Goal: Information Seeking & Learning: Learn about a topic

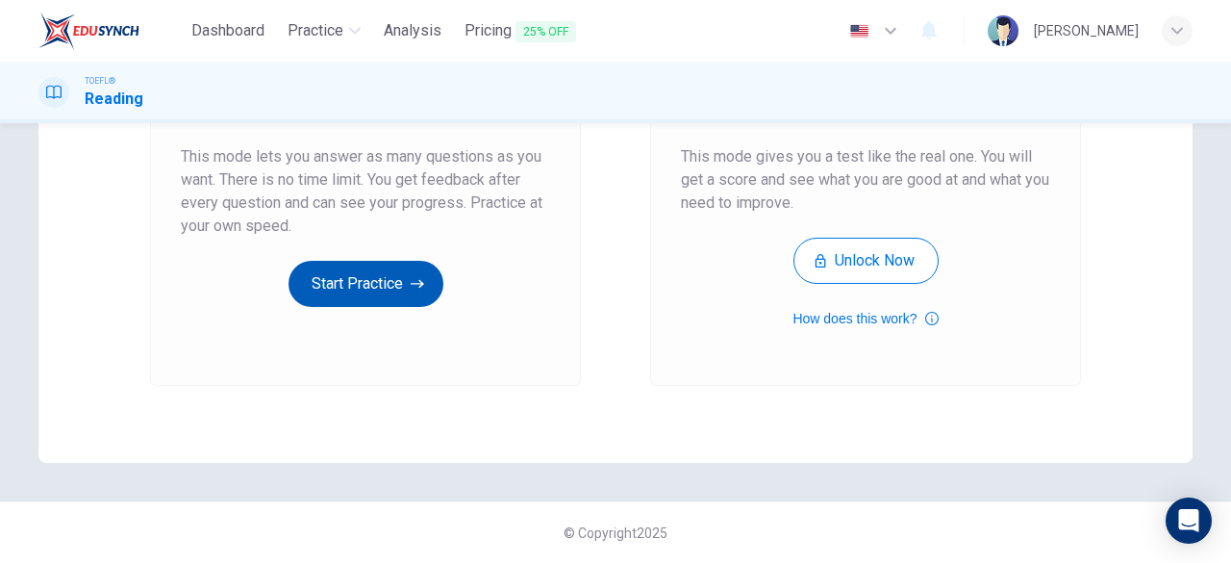
click at [375, 288] on button "Start Practice" at bounding box center [366, 284] width 155 height 46
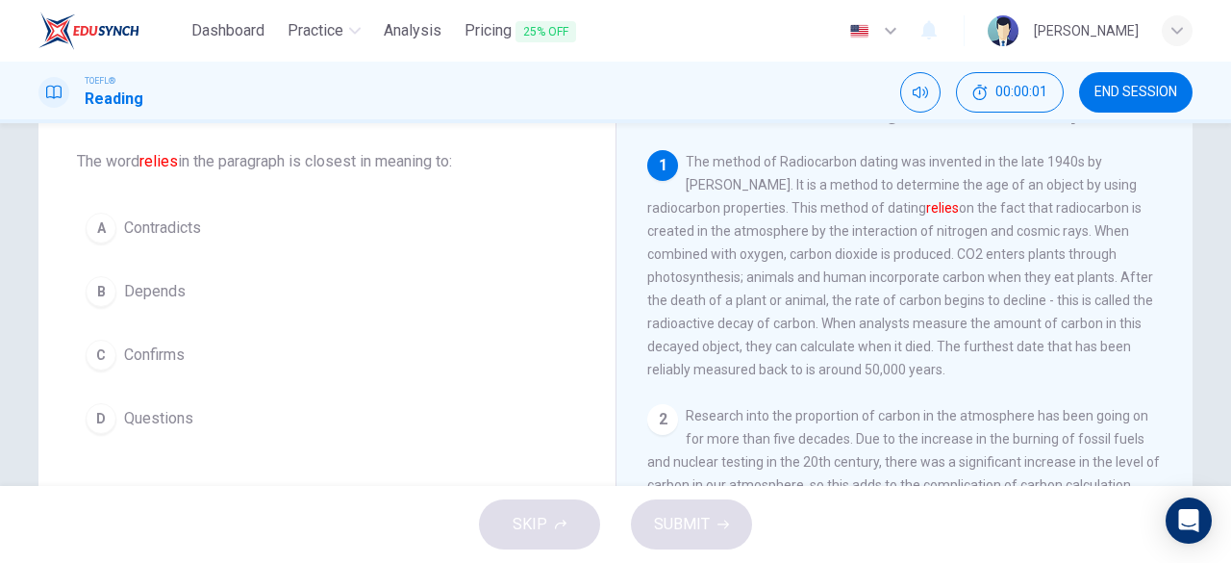
scroll to position [71, 0]
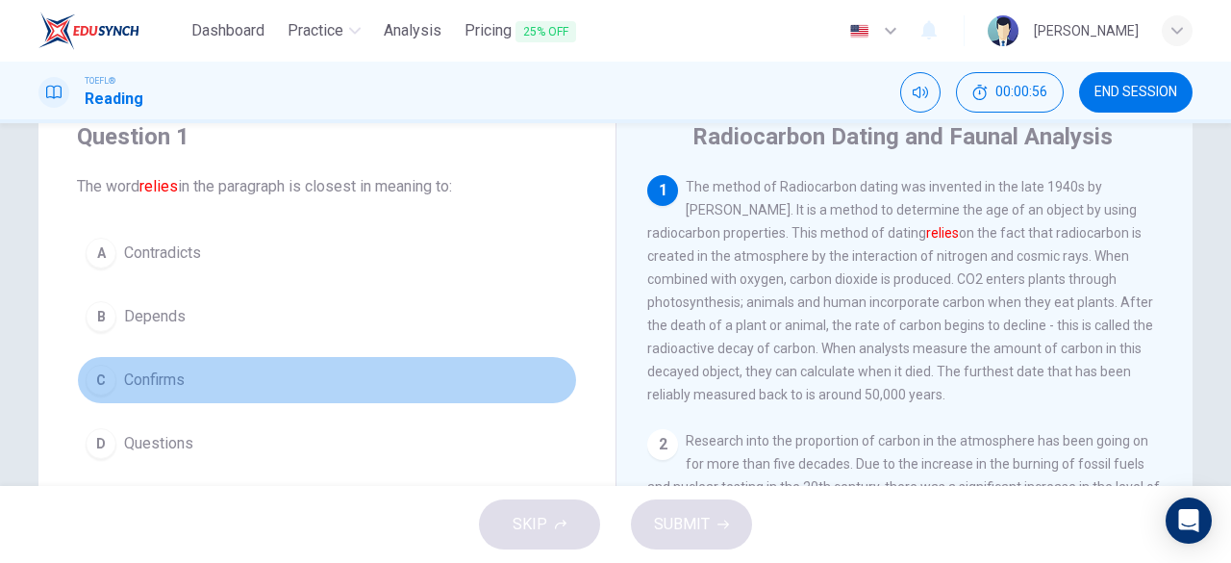
click at [100, 384] on div "C" at bounding box center [101, 380] width 31 height 31
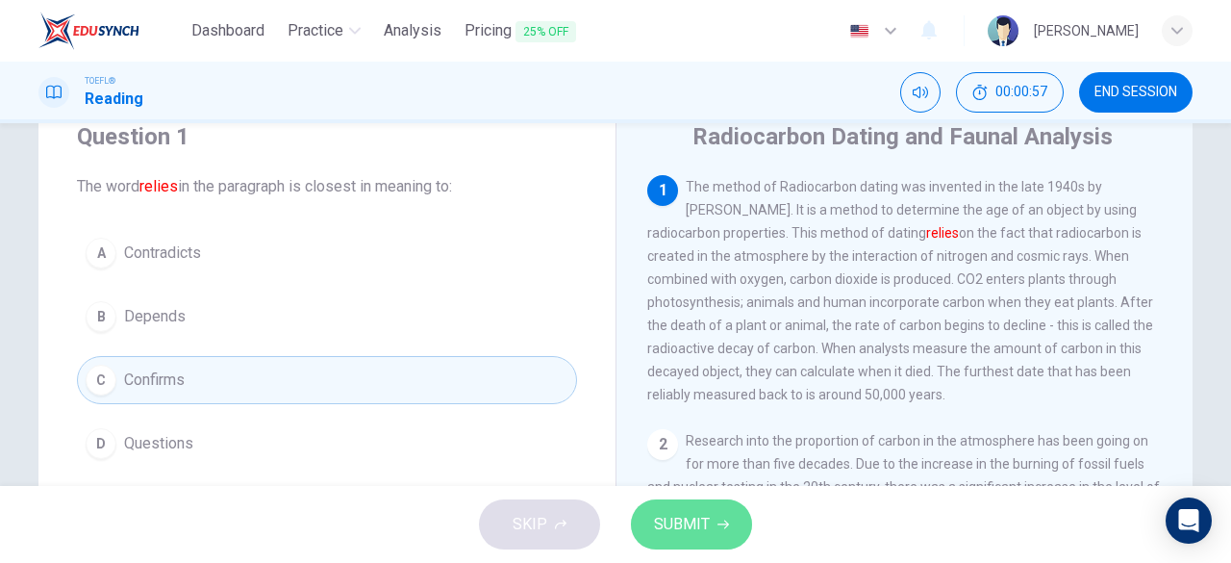
click at [674, 507] on button "SUBMIT" at bounding box center [691, 524] width 121 height 50
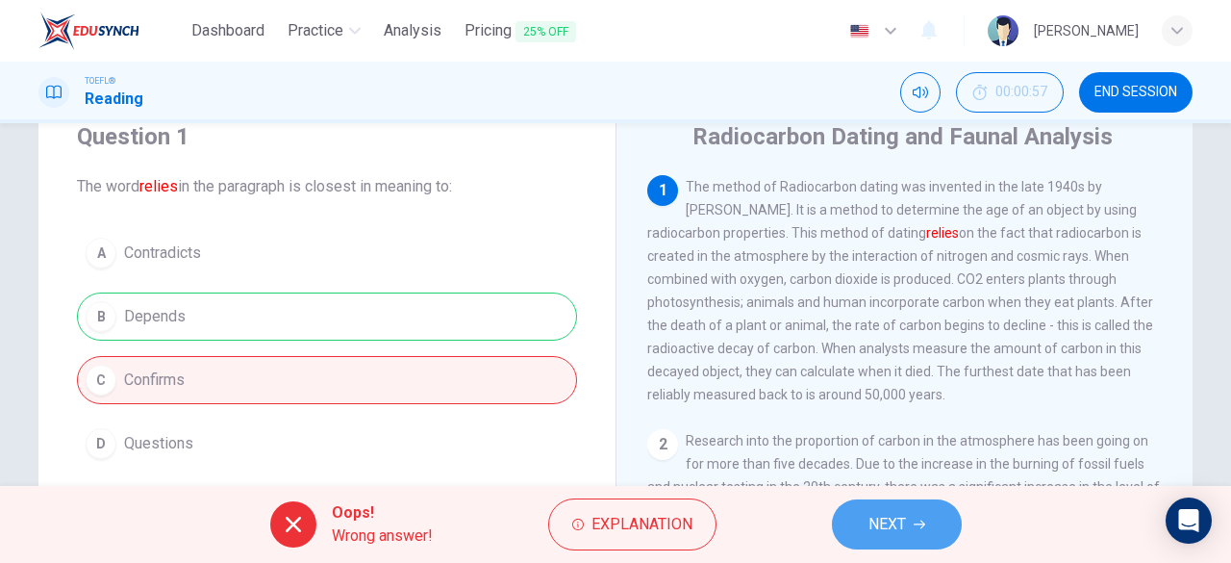
click at [839, 518] on button "NEXT" at bounding box center [897, 524] width 130 height 50
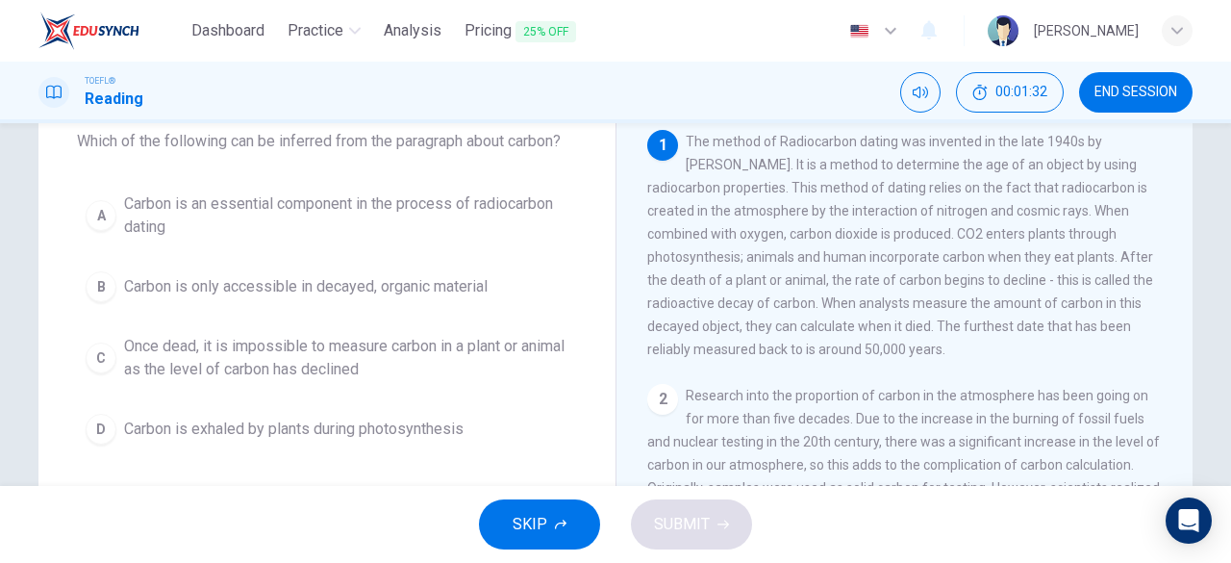
scroll to position [117, 0]
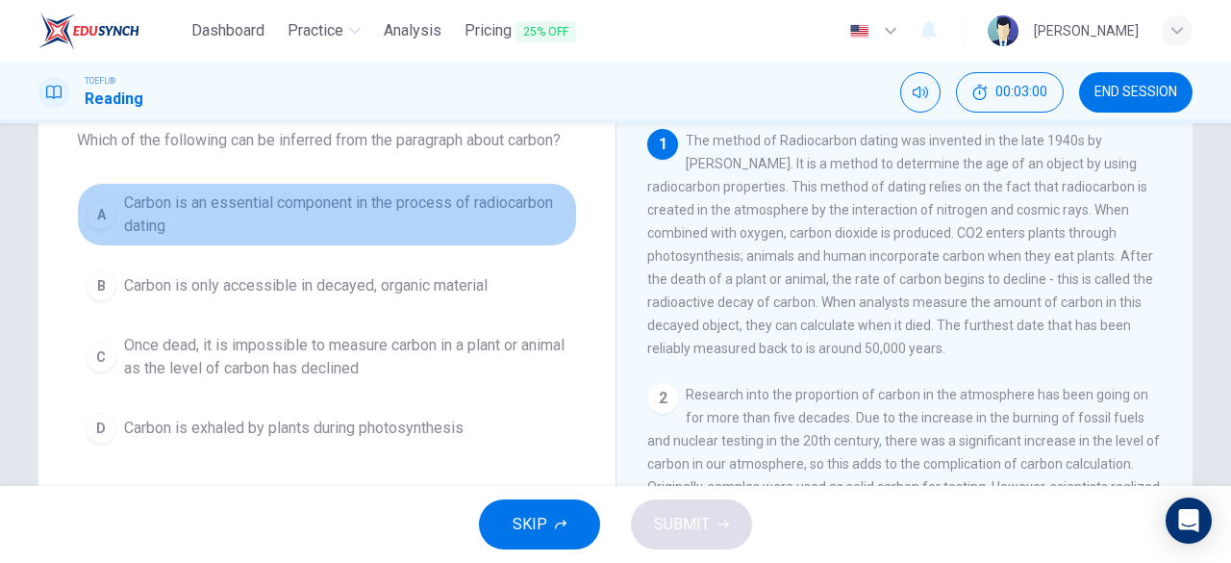
click at [87, 212] on div "A" at bounding box center [101, 214] width 31 height 31
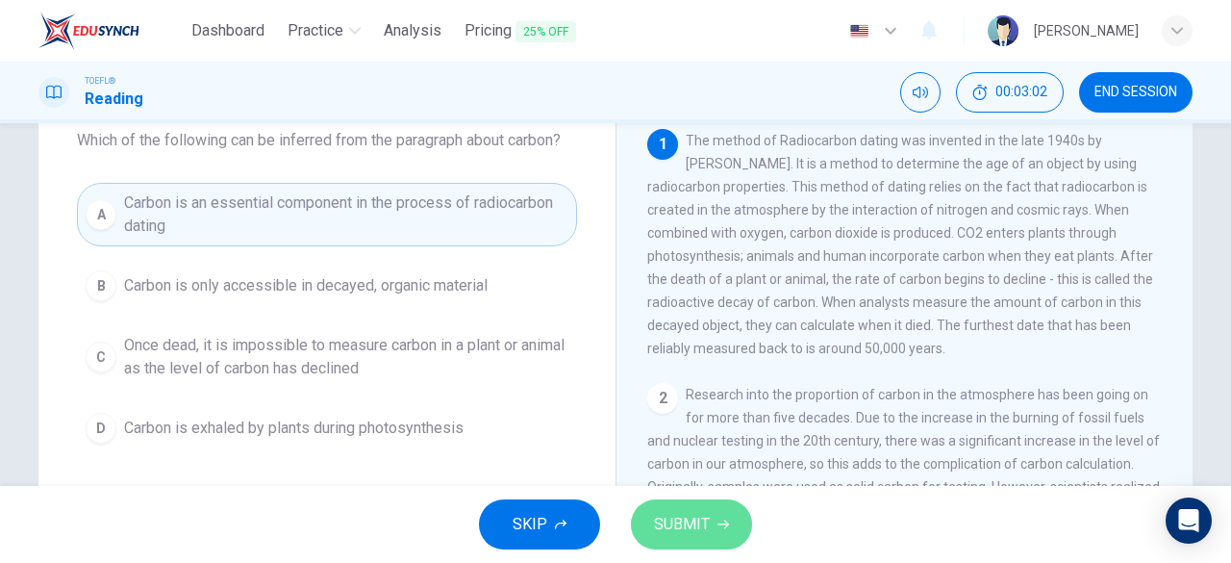
click at [719, 544] on button "SUBMIT" at bounding box center [691, 524] width 121 height 50
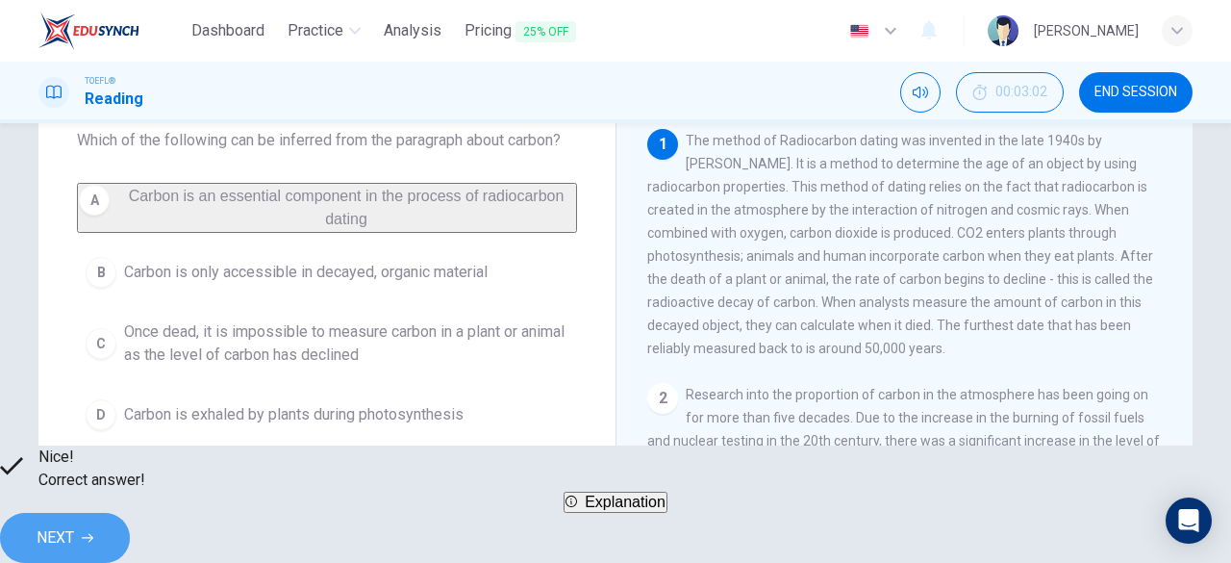
click at [93, 532] on icon "button" at bounding box center [88, 538] width 12 height 12
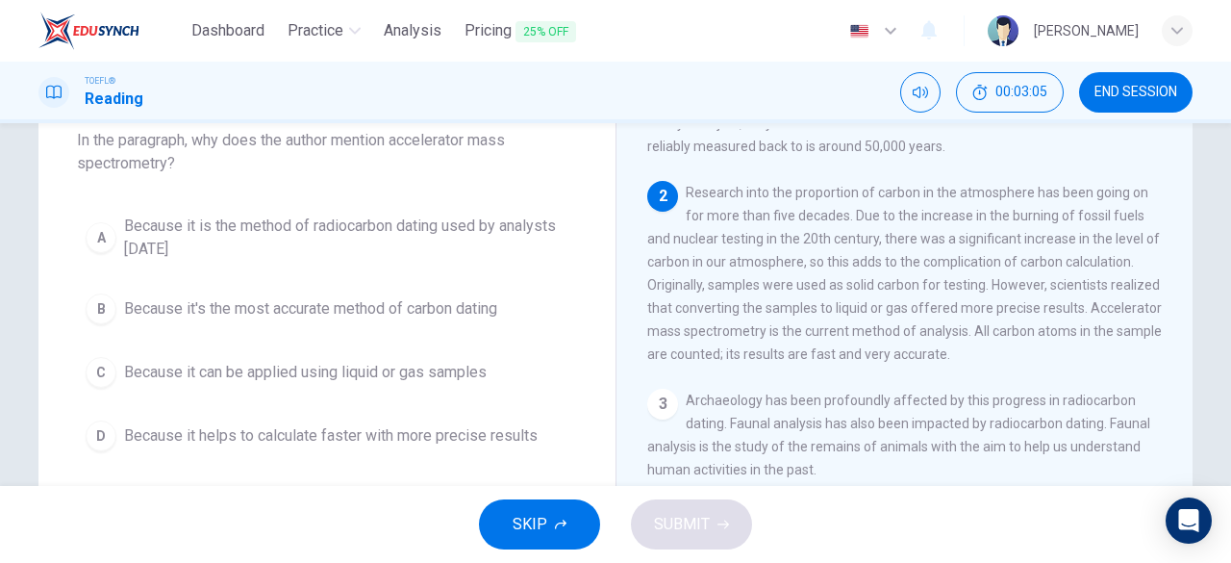
scroll to position [203, 0]
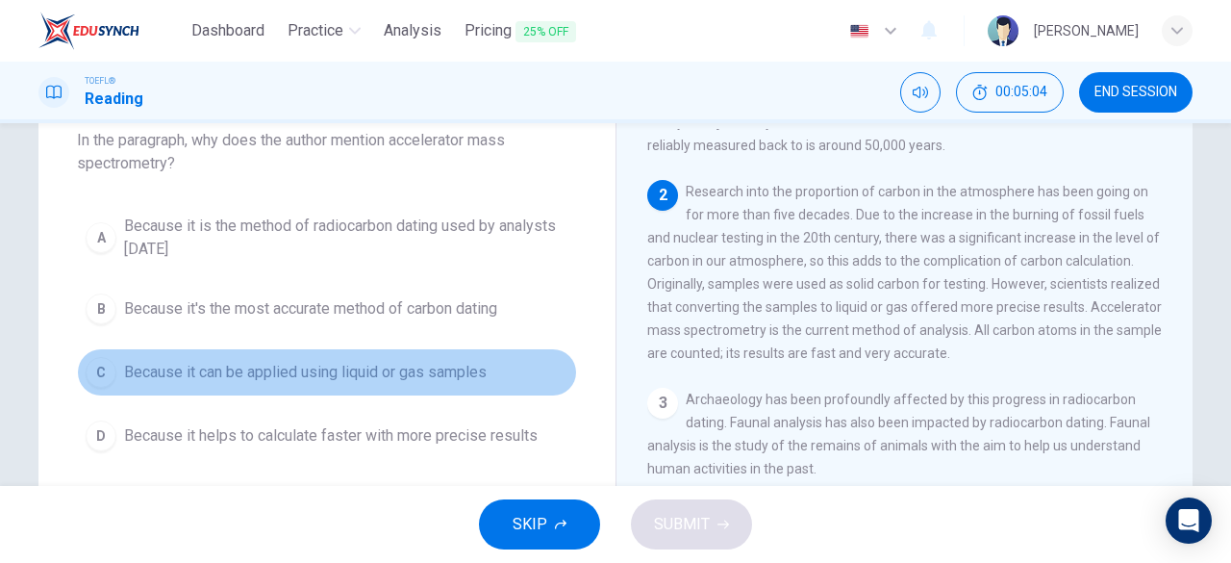
click at [287, 365] on span "Because it can be applied using liquid or gas samples" at bounding box center [305, 372] width 363 height 23
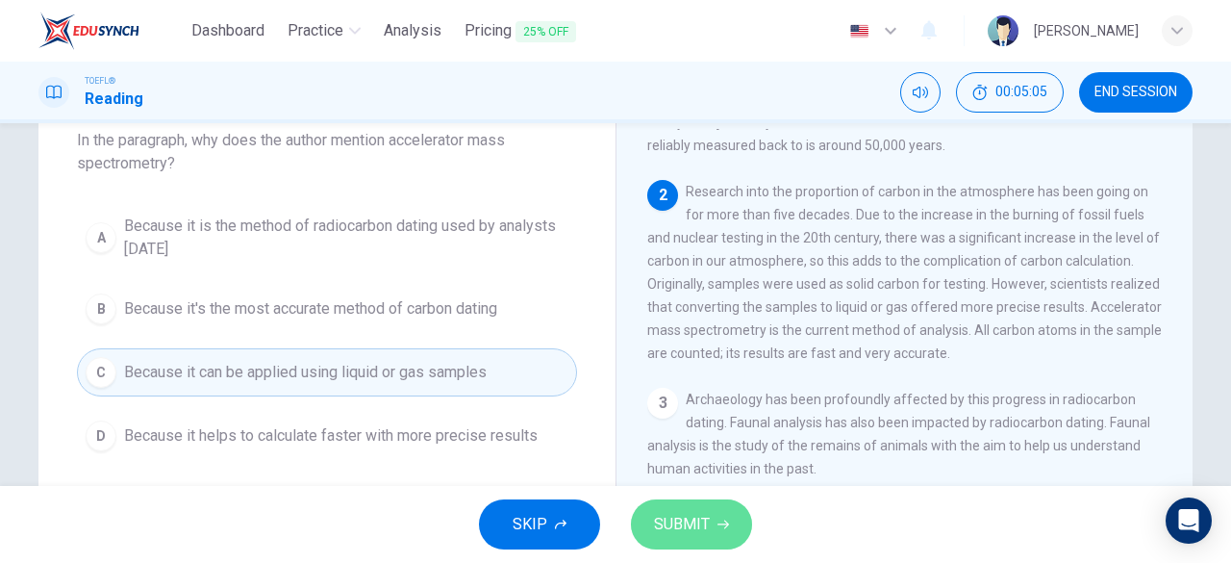
click at [713, 526] on button "SUBMIT" at bounding box center [691, 524] width 121 height 50
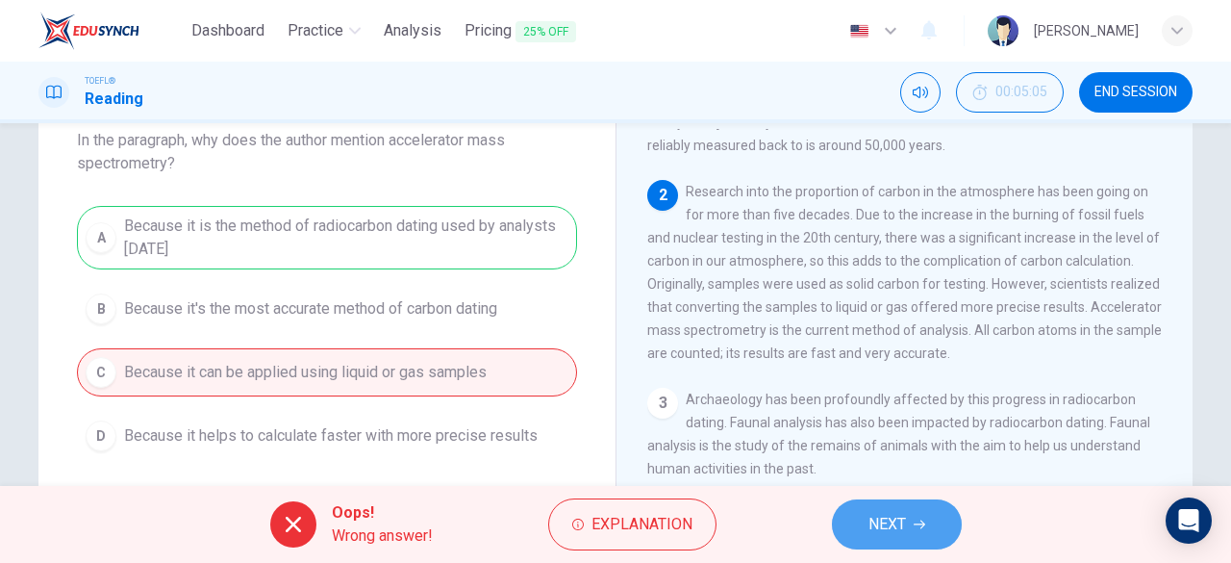
click at [870, 508] on button "NEXT" at bounding box center [897, 524] width 130 height 50
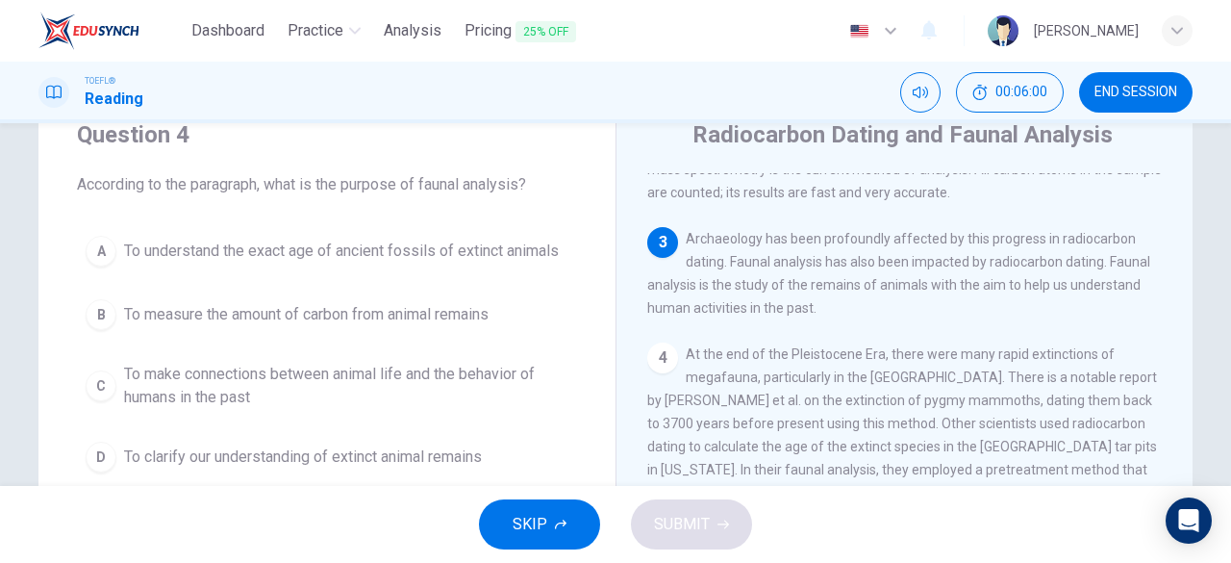
scroll to position [412, 0]
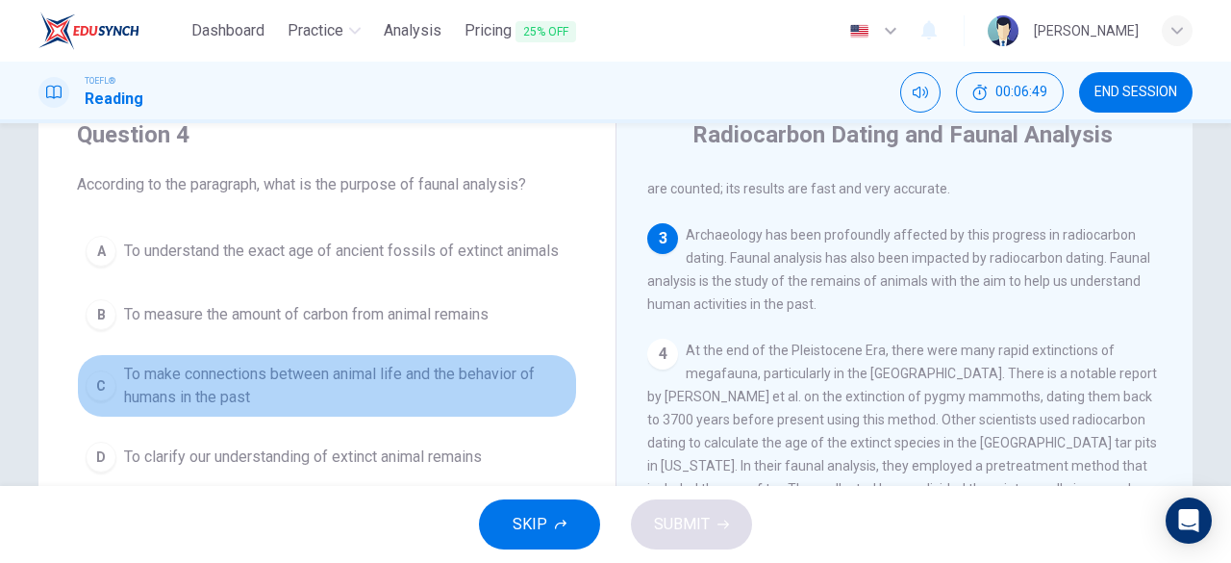
click at [196, 386] on span "To make connections between animal life and the behavior of humans in the past" at bounding box center [346, 386] width 444 height 46
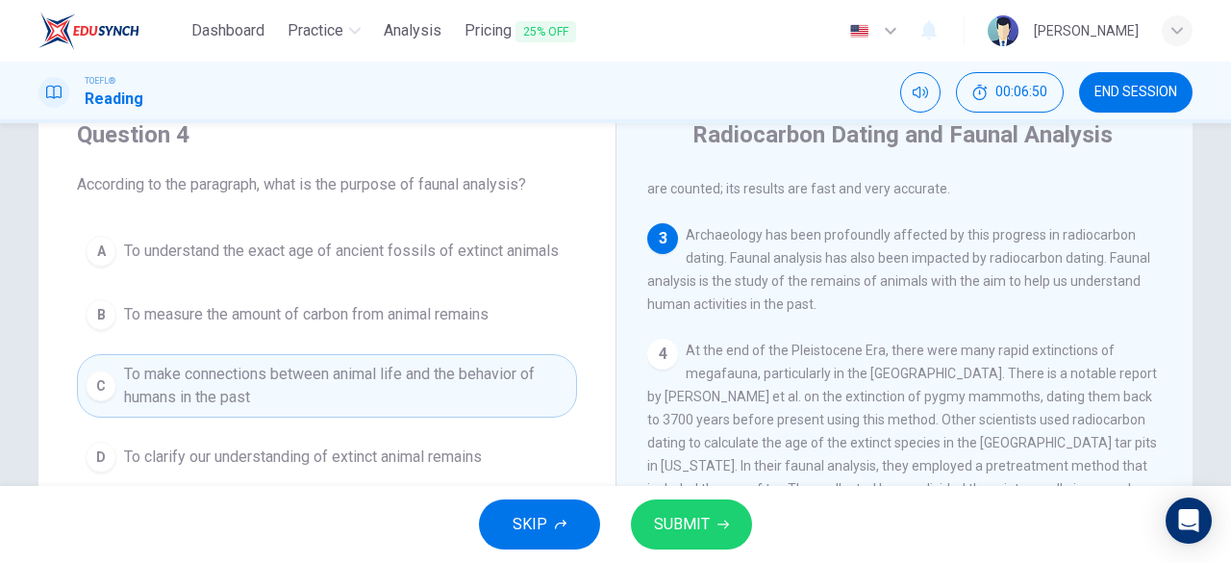
click at [690, 508] on button "SUBMIT" at bounding box center [691, 524] width 121 height 50
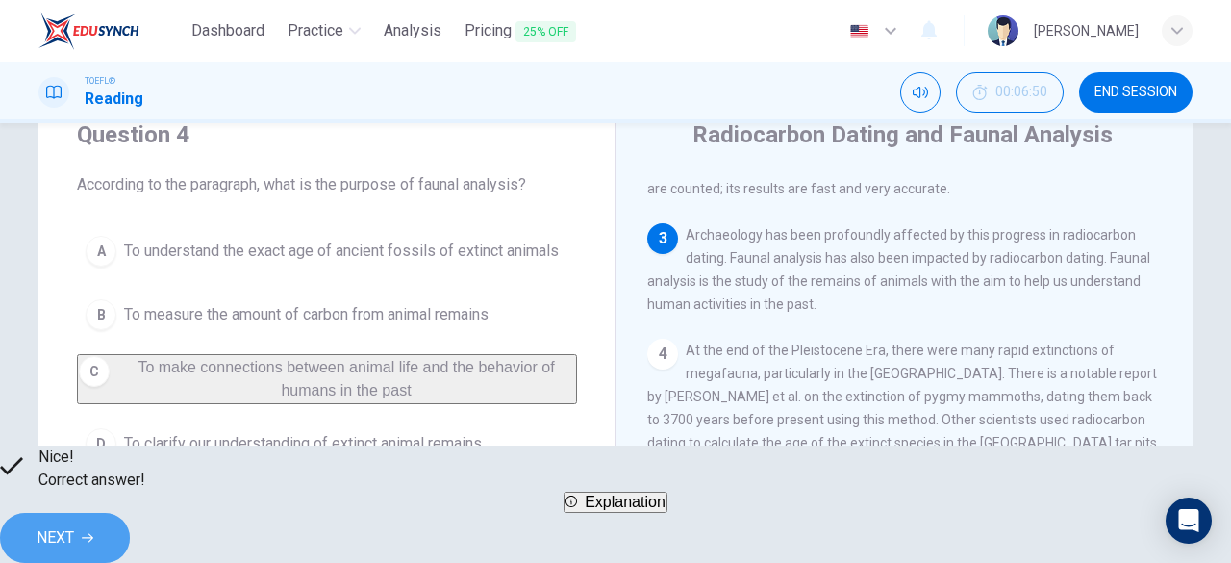
click at [74, 524] on span "NEXT" at bounding box center [56, 537] width 38 height 27
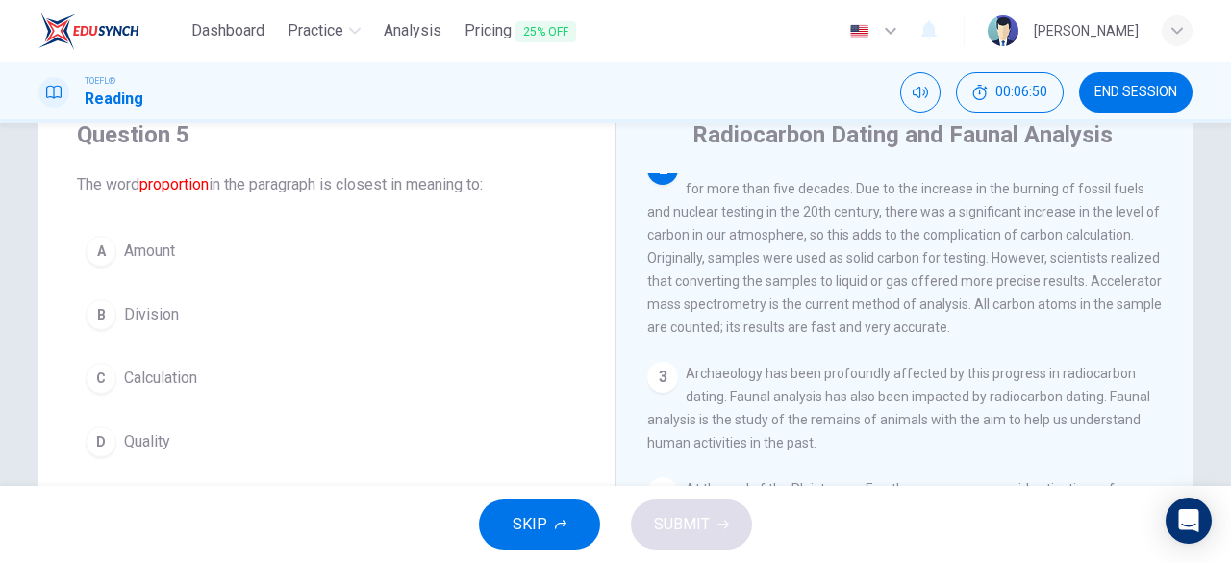
scroll to position [260, 0]
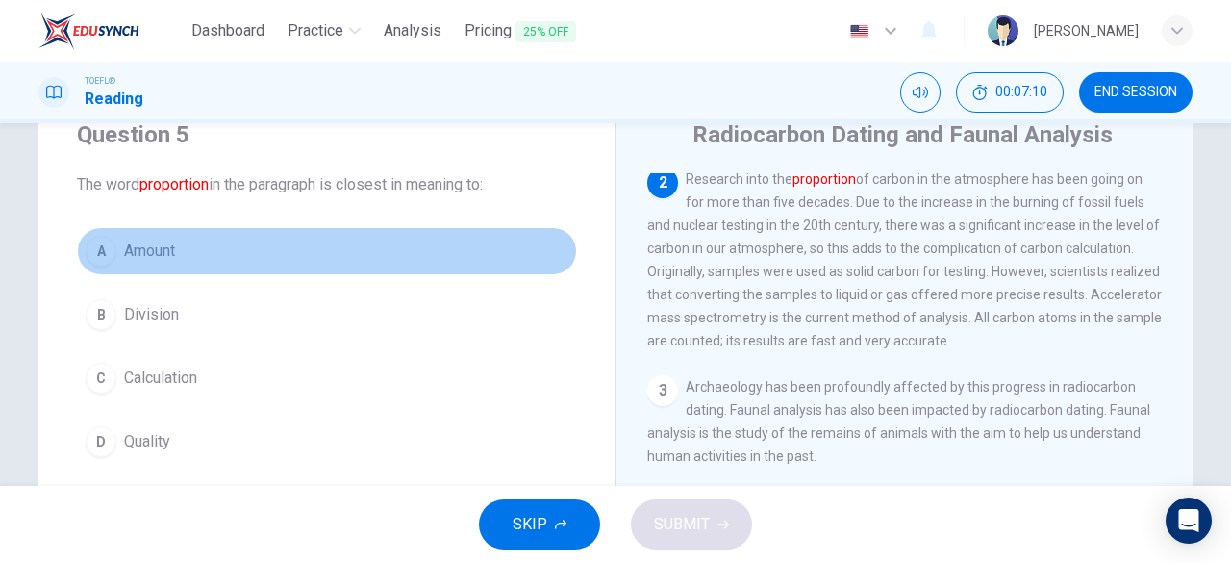
click at [104, 253] on div "A" at bounding box center [101, 251] width 31 height 31
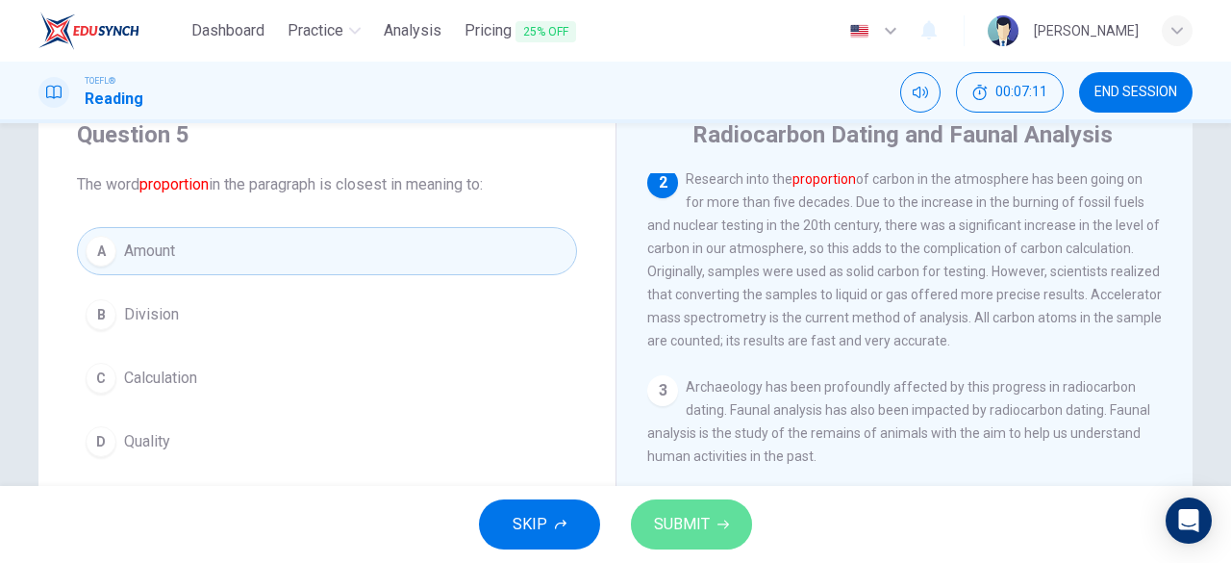
click at [697, 534] on span "SUBMIT" at bounding box center [682, 524] width 56 height 27
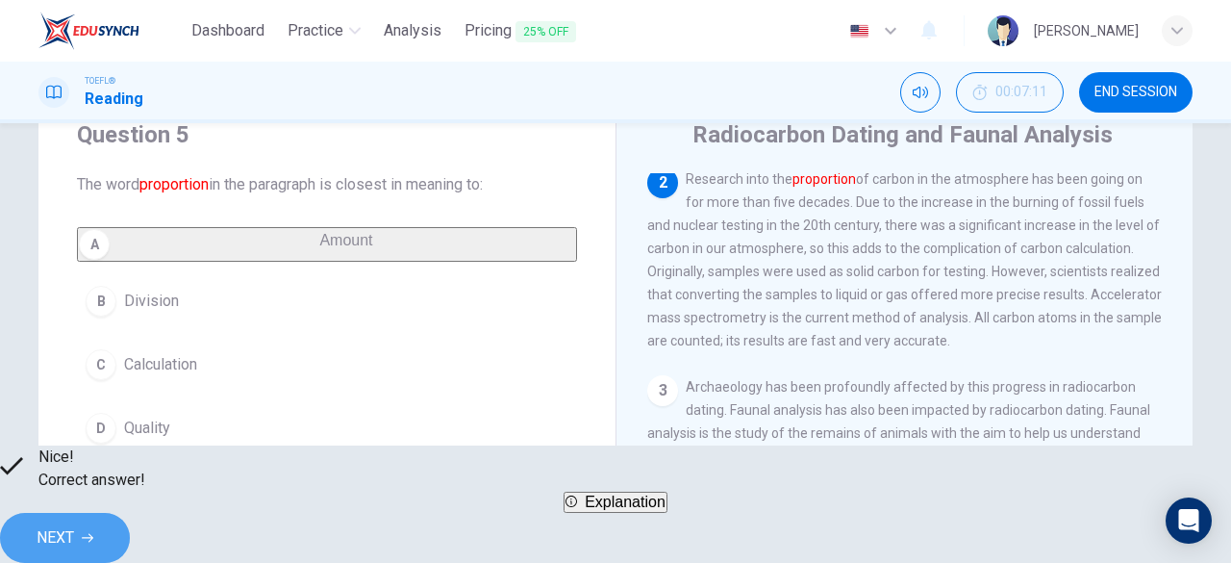
click at [130, 529] on button "NEXT" at bounding box center [65, 538] width 130 height 50
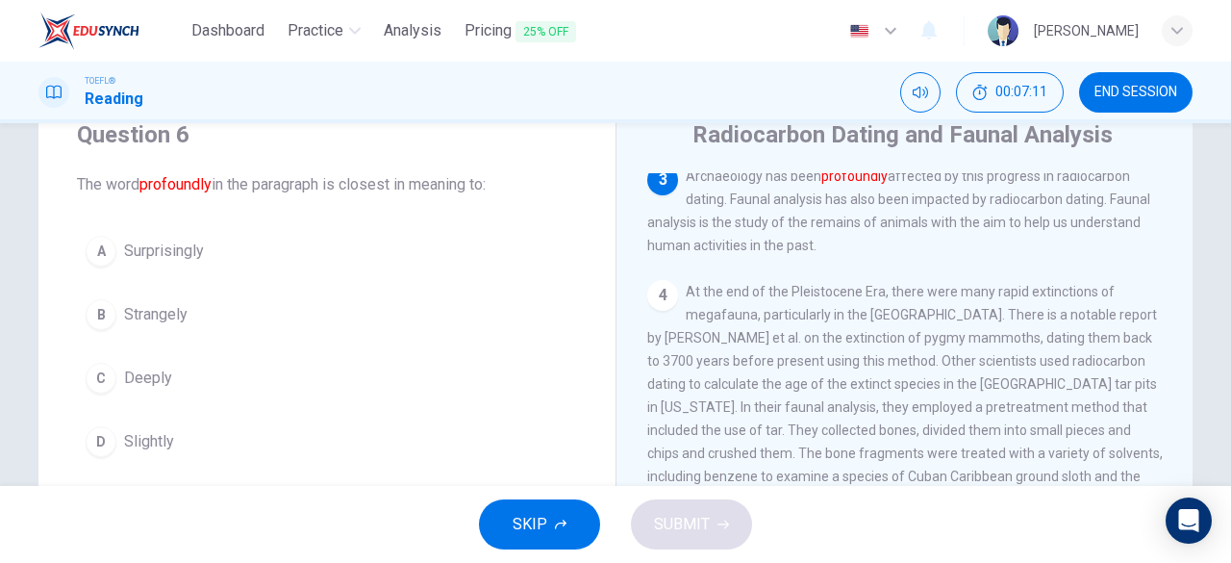
scroll to position [473, 0]
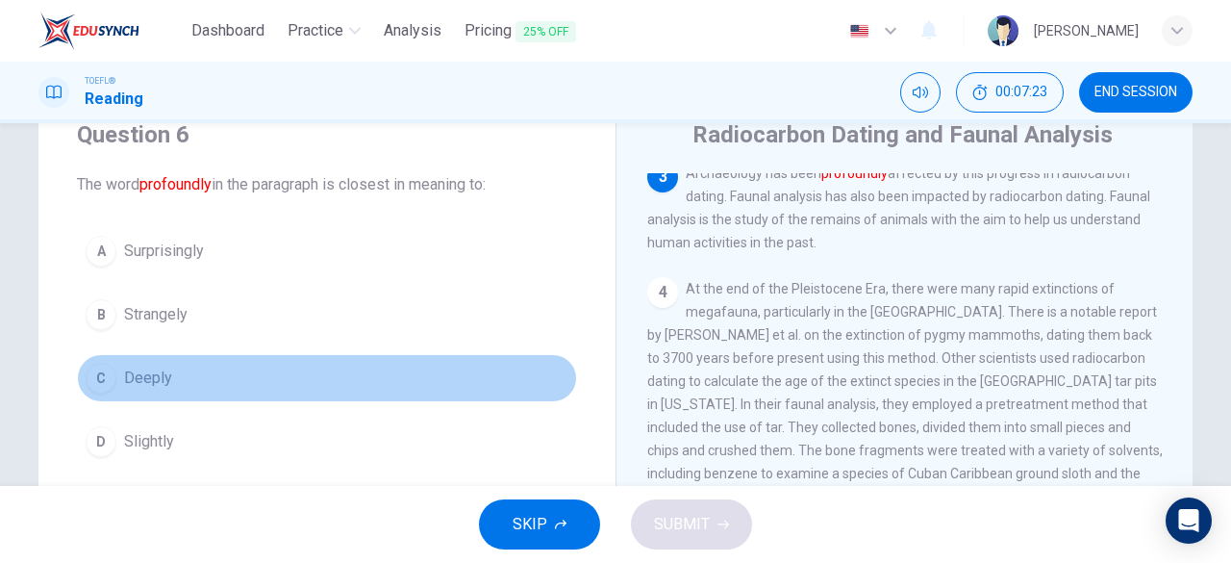
click at [98, 374] on div "C" at bounding box center [101, 378] width 31 height 31
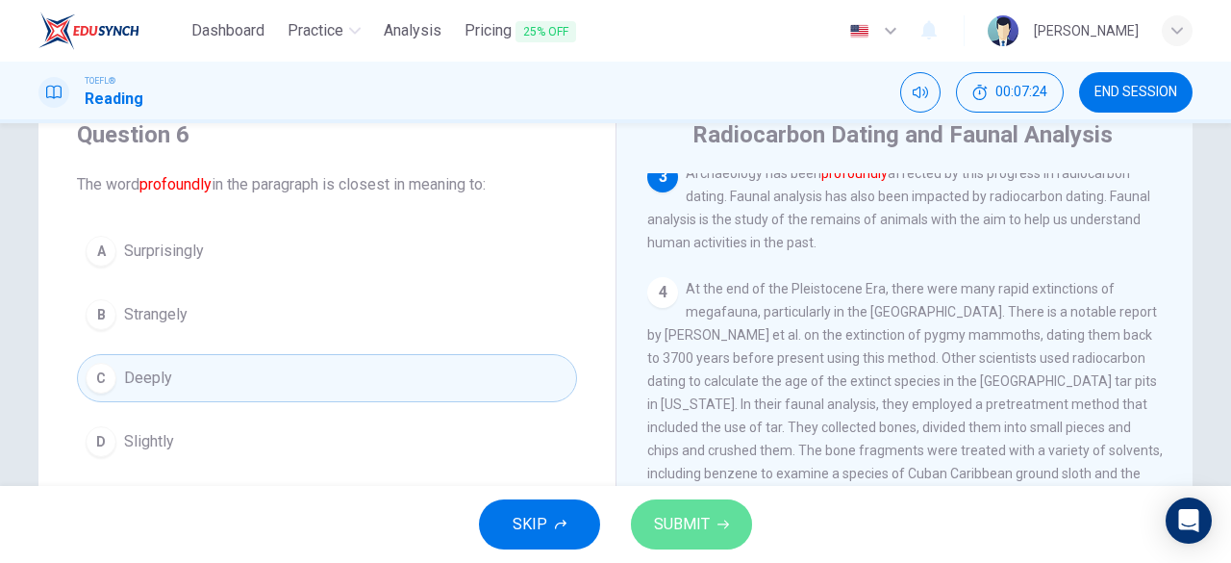
click at [723, 523] on icon "button" at bounding box center [724, 525] width 12 height 12
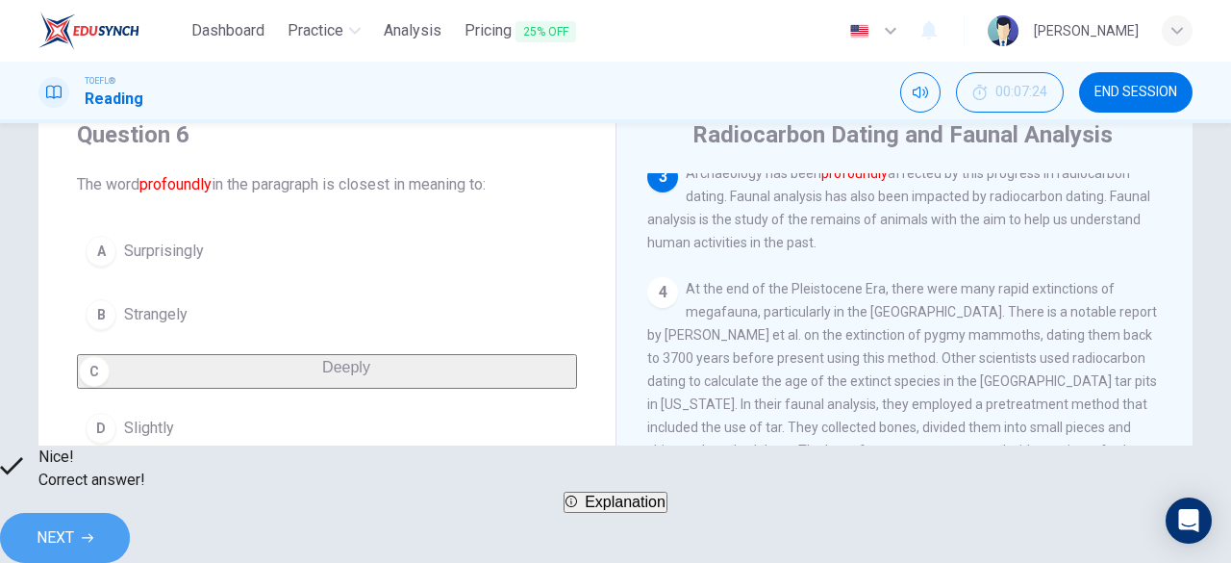
click at [74, 528] on span "NEXT" at bounding box center [56, 537] width 38 height 27
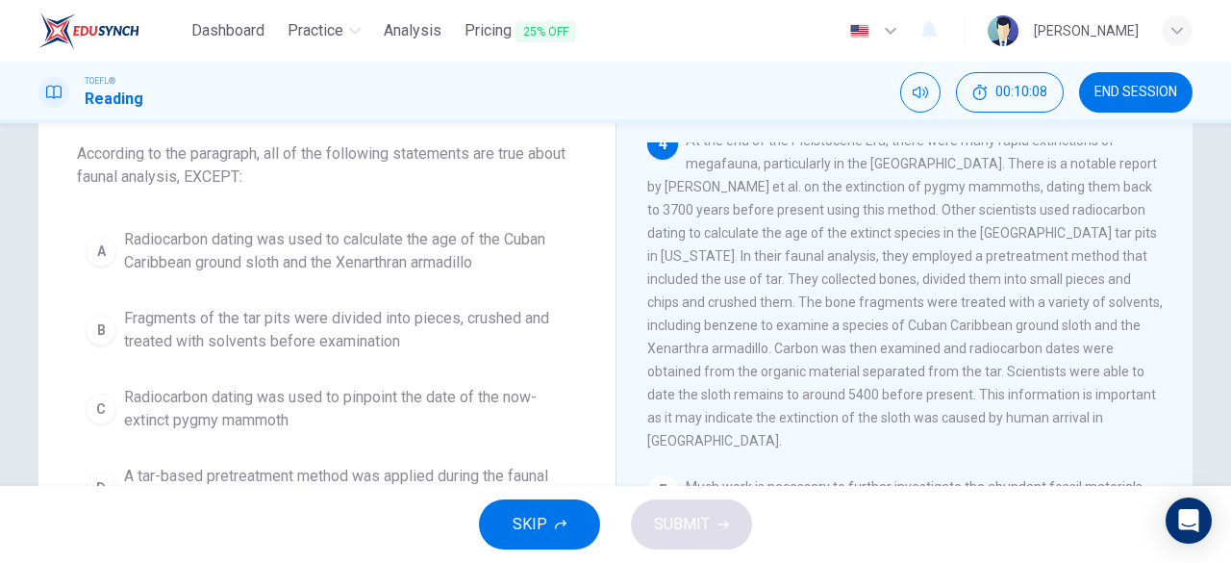
scroll to position [136, 0]
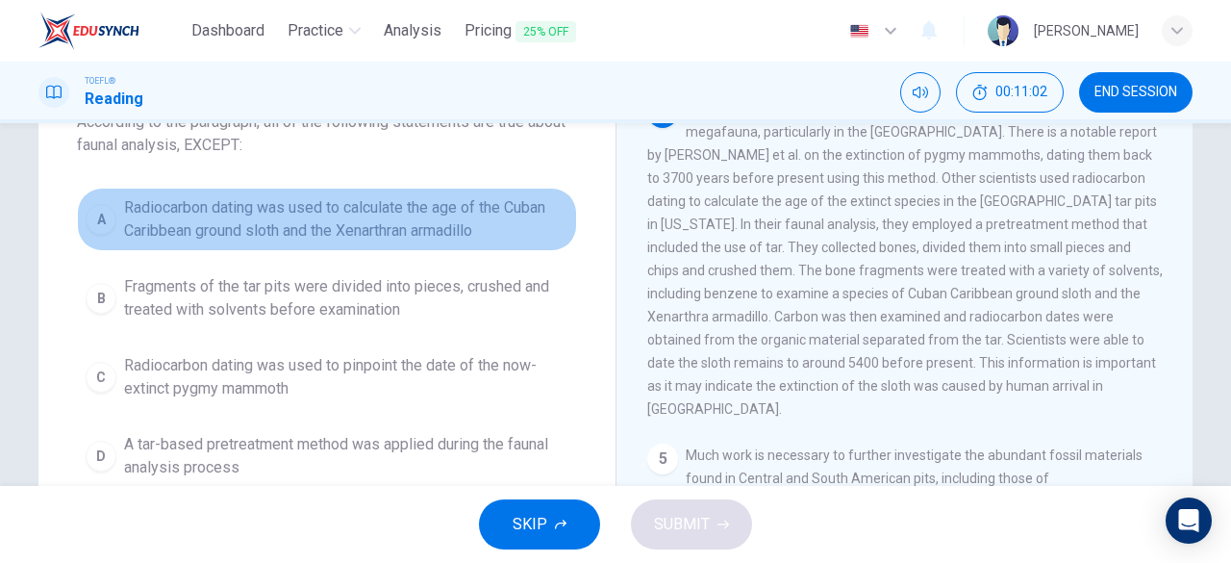
click at [336, 206] on span "Radiocarbon dating was used to calculate the age of the Cuban Caribbean ground …" at bounding box center [346, 219] width 444 height 46
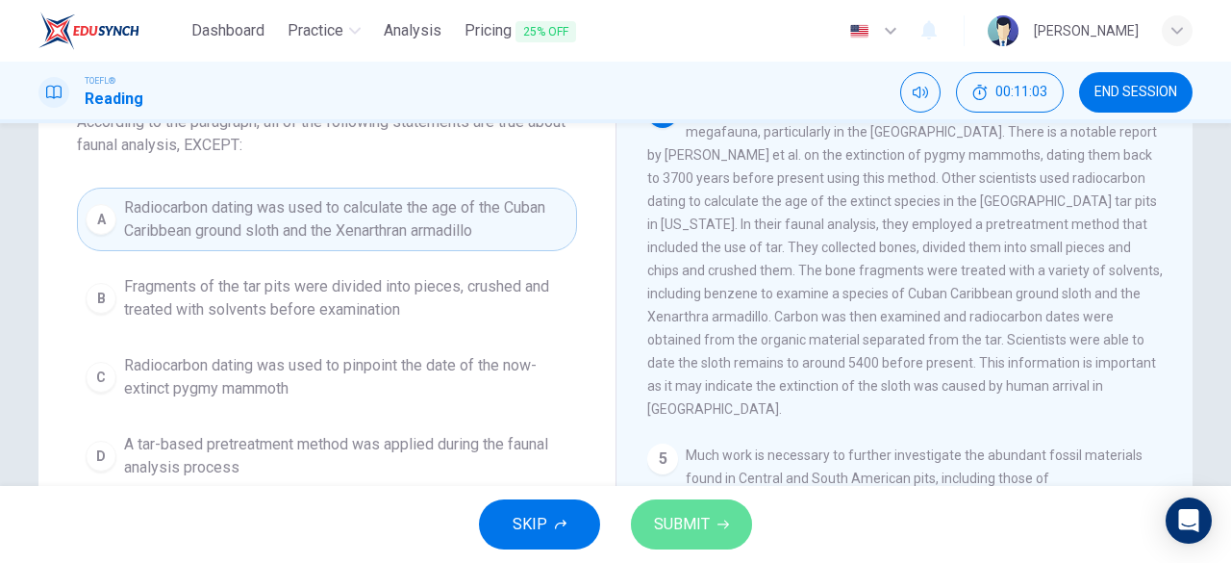
click at [697, 519] on span "SUBMIT" at bounding box center [682, 524] width 56 height 27
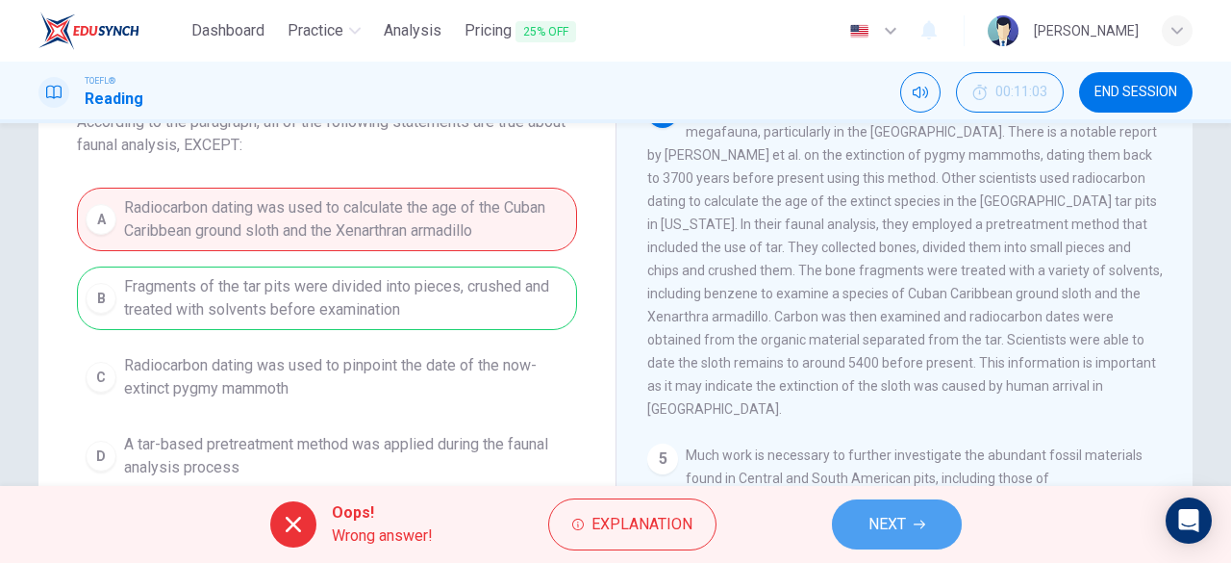
click at [908, 530] on button "NEXT" at bounding box center [897, 524] width 130 height 50
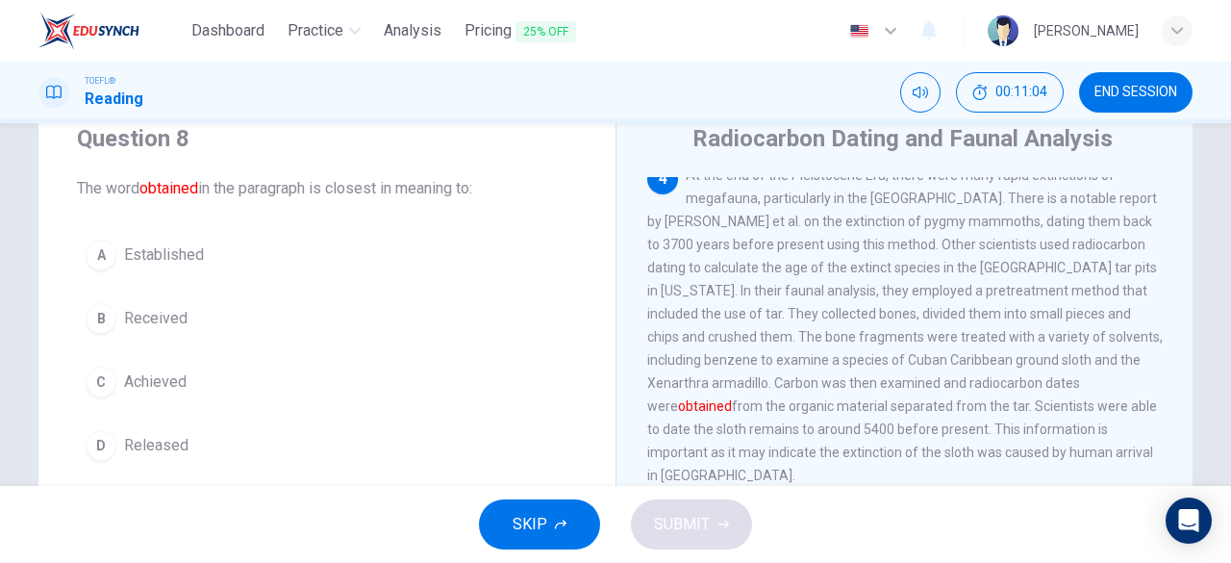
scroll to position [70, 0]
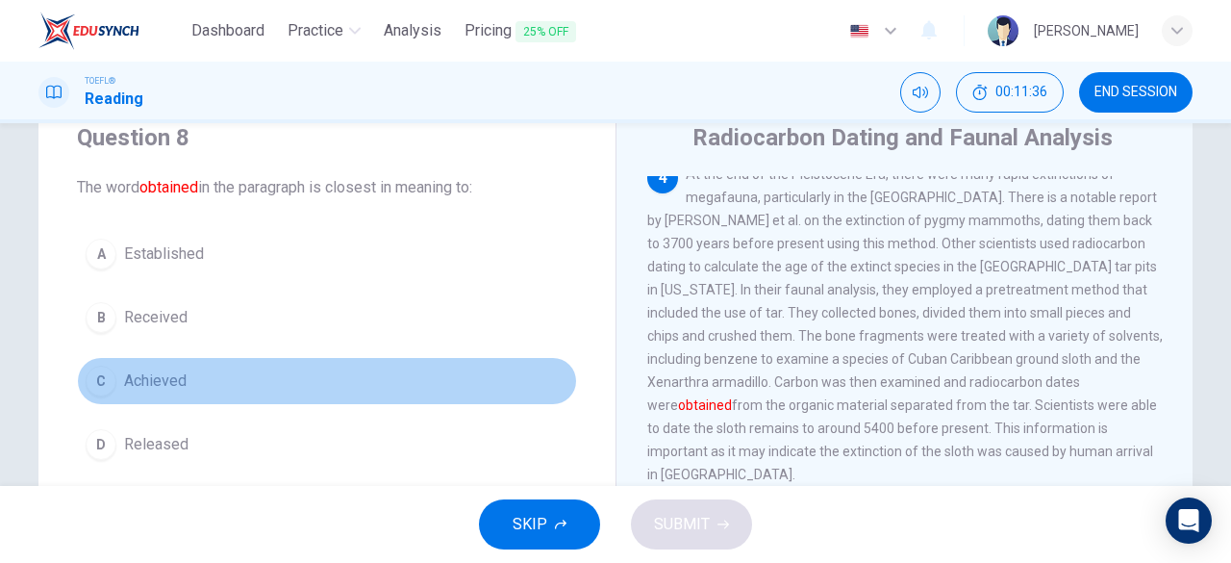
click at [98, 373] on div "C" at bounding box center [101, 381] width 31 height 31
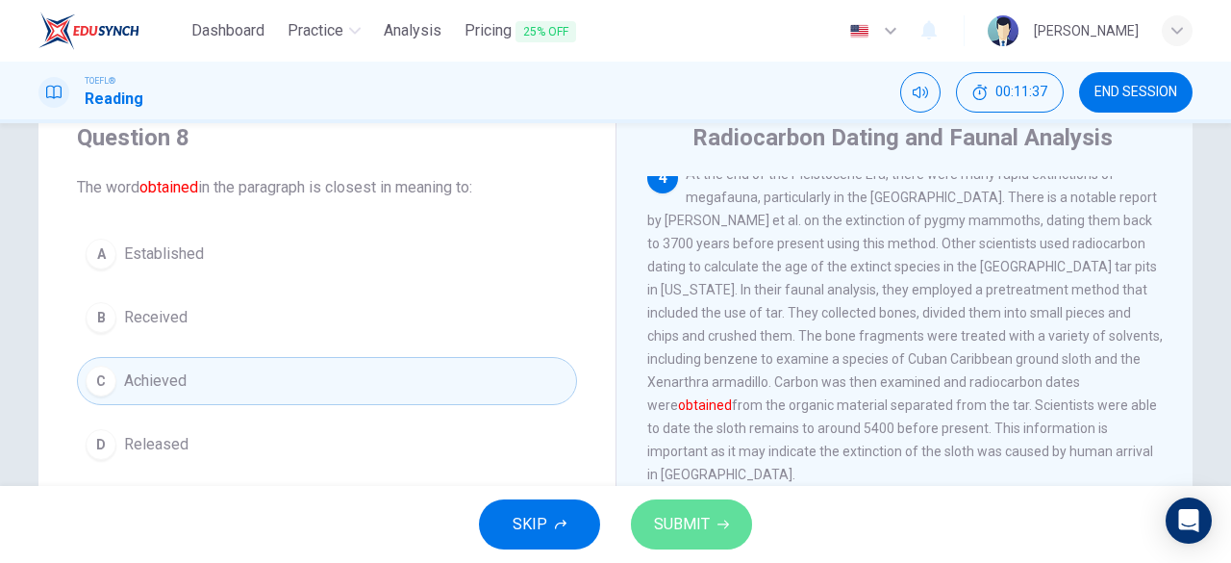
click at [710, 515] on button "SUBMIT" at bounding box center [691, 524] width 121 height 50
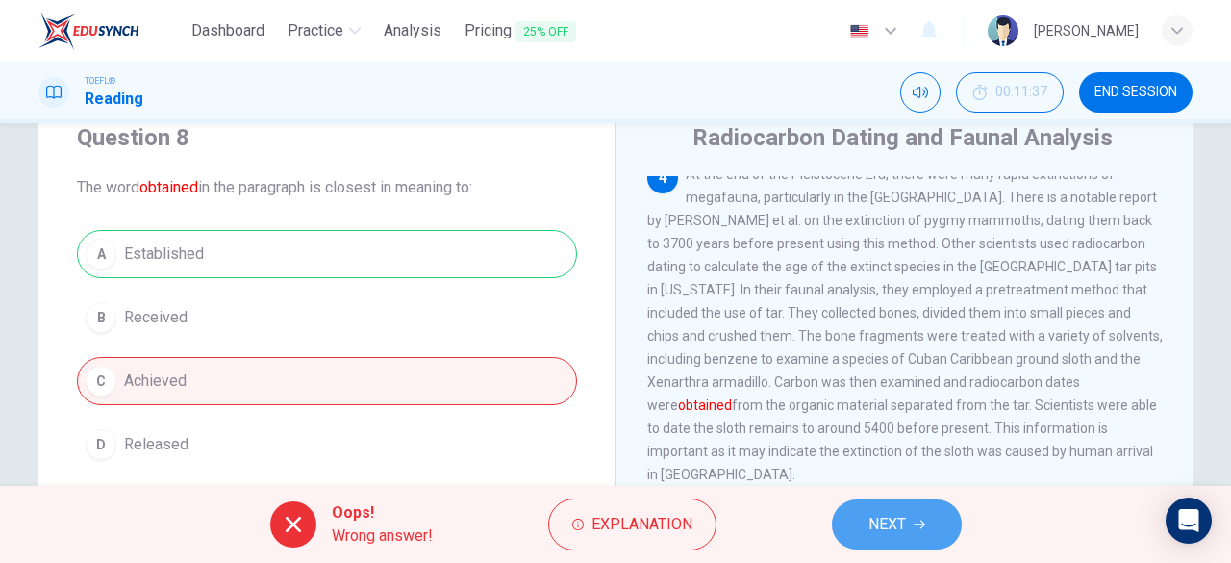
click at [881, 519] on span "NEXT" at bounding box center [888, 524] width 38 height 27
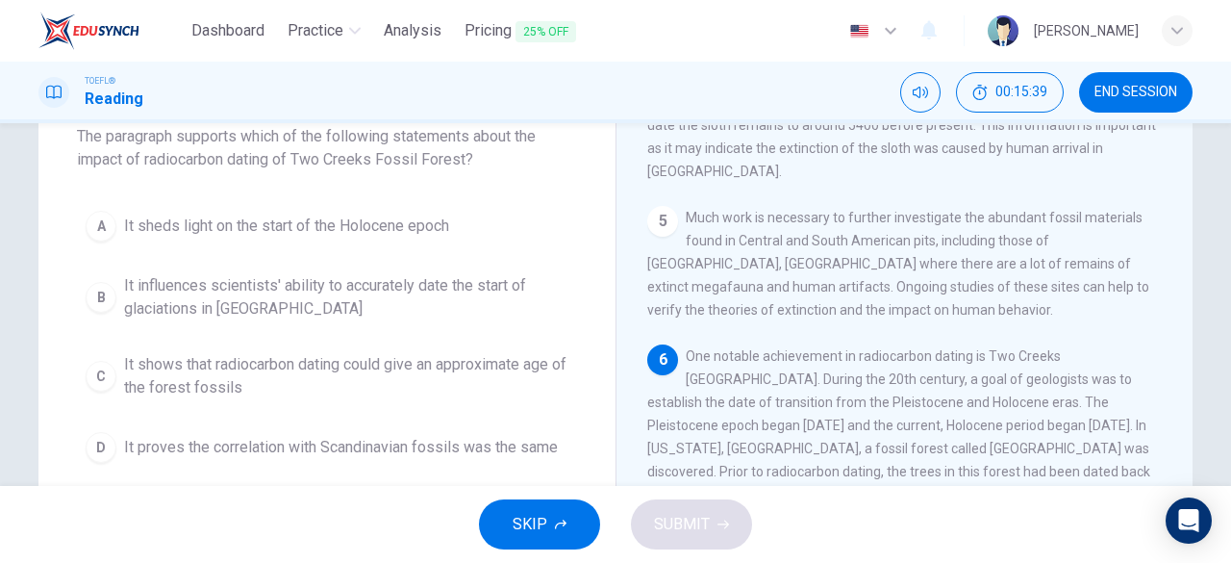
scroll to position [126, 0]
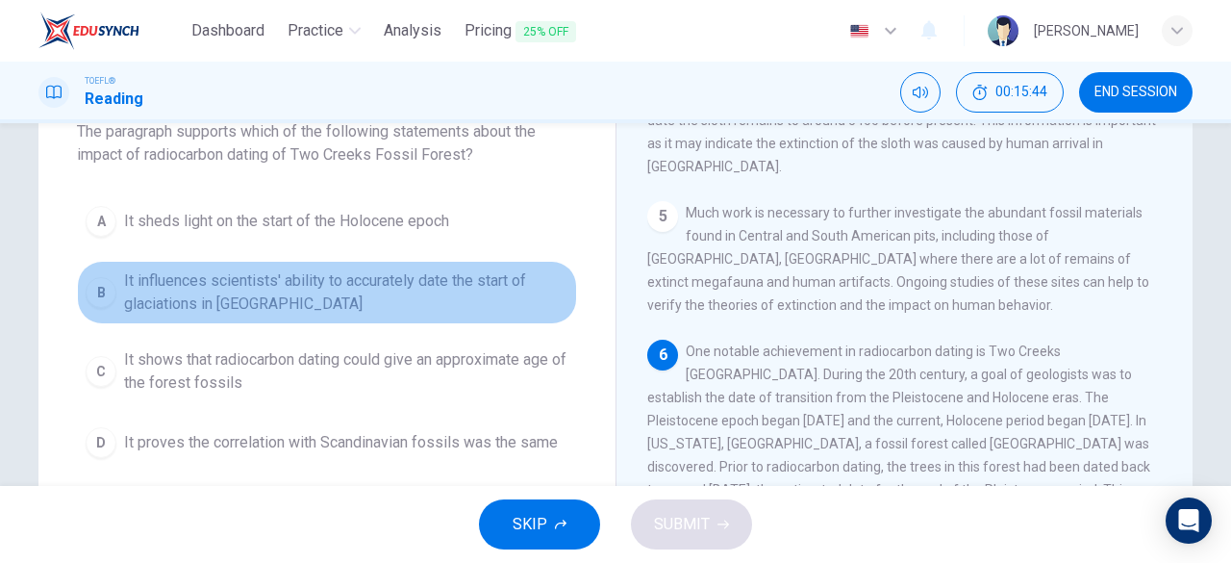
click at [215, 283] on span "It influences scientists' ability to accurately date the start of glaciations i…" at bounding box center [346, 292] width 444 height 46
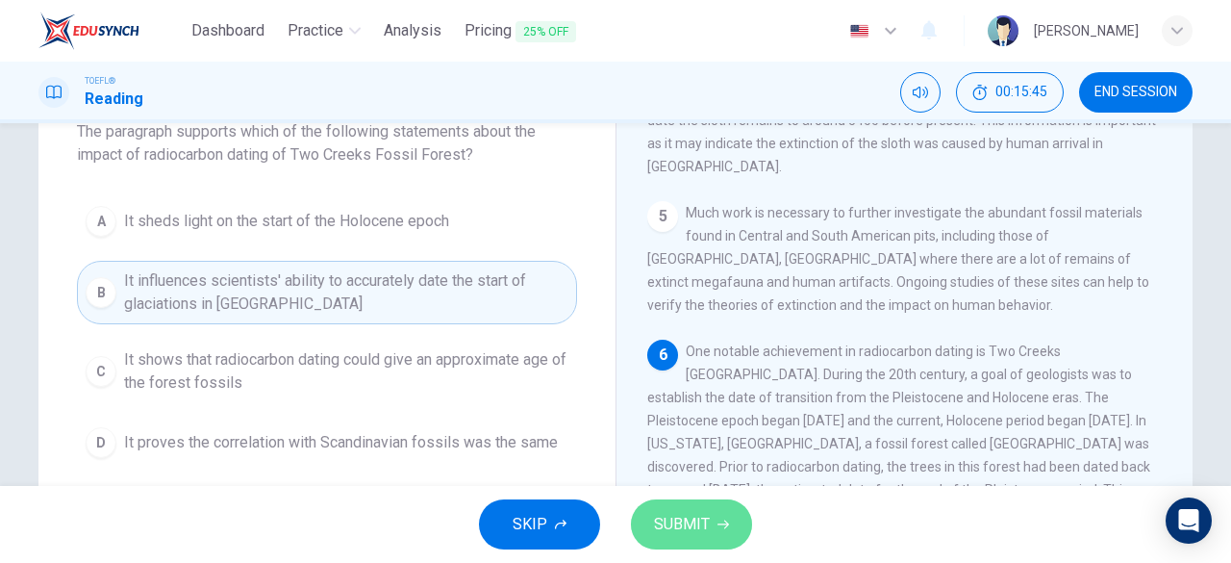
click at [679, 501] on button "SUBMIT" at bounding box center [691, 524] width 121 height 50
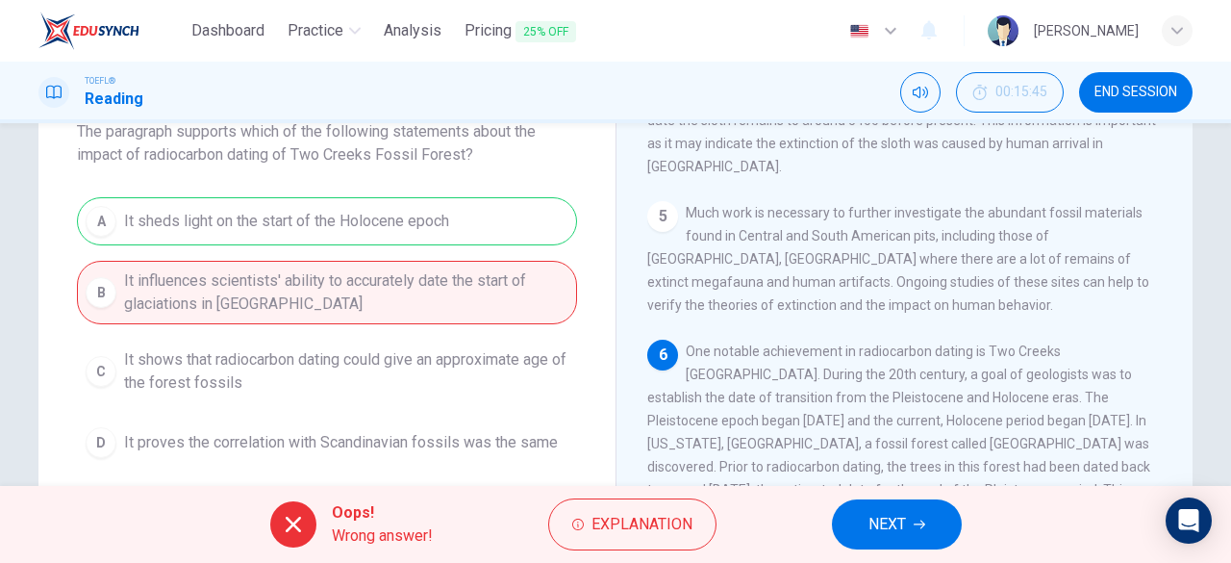
click at [952, 546] on div "Oops! Wrong answer! Explanation NEXT" at bounding box center [615, 524] width 1231 height 77
click at [885, 513] on span "NEXT" at bounding box center [888, 524] width 38 height 27
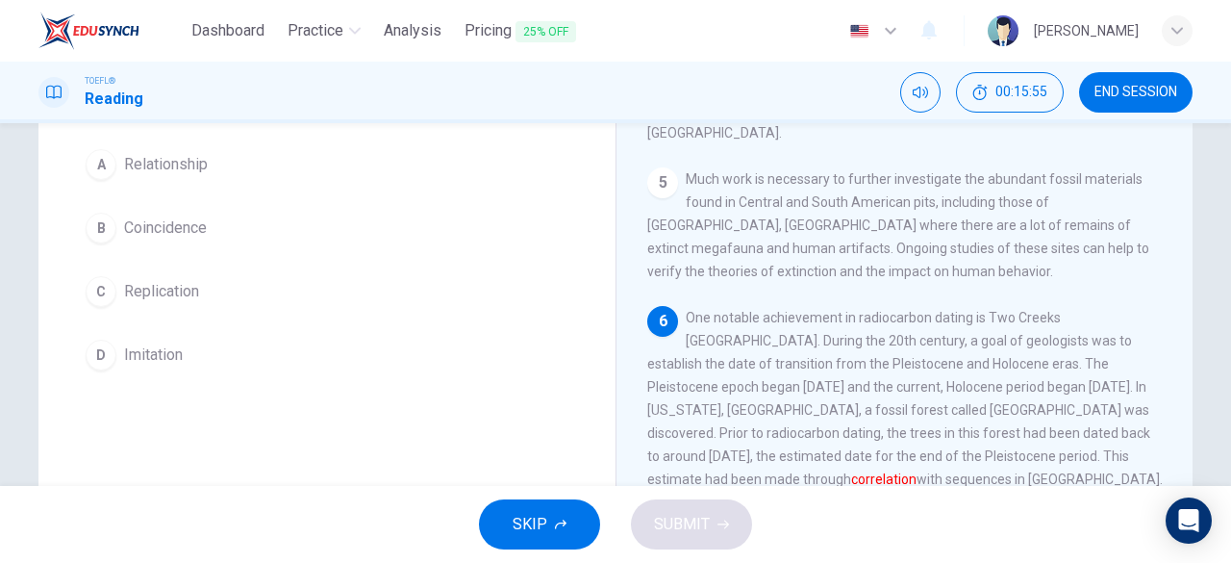
scroll to position [159, 0]
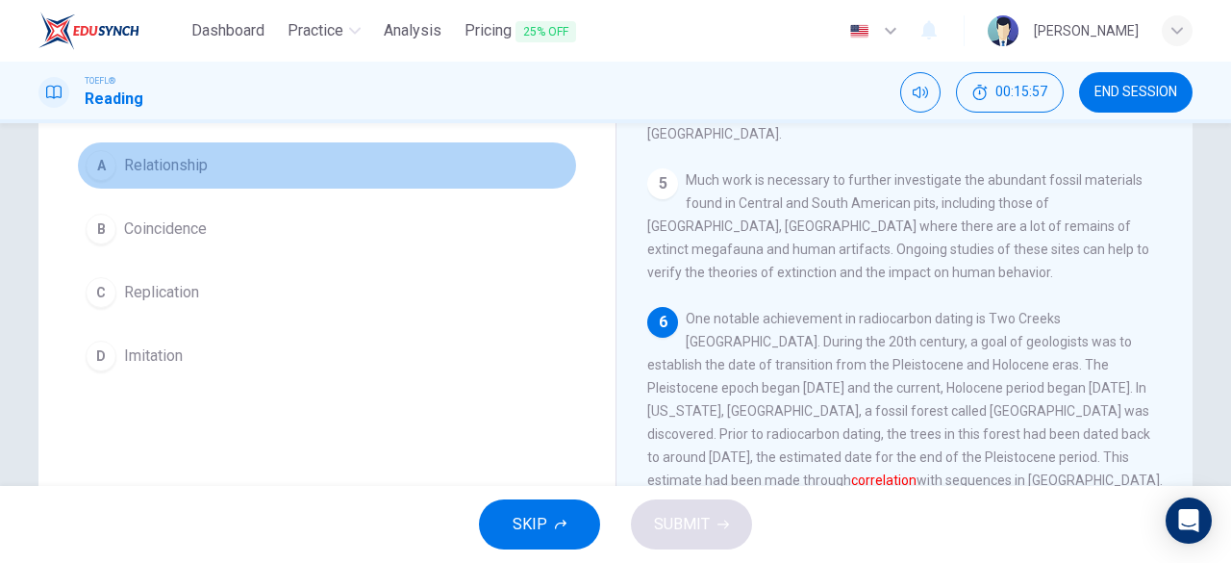
click at [165, 161] on span "Relationship" at bounding box center [166, 165] width 84 height 23
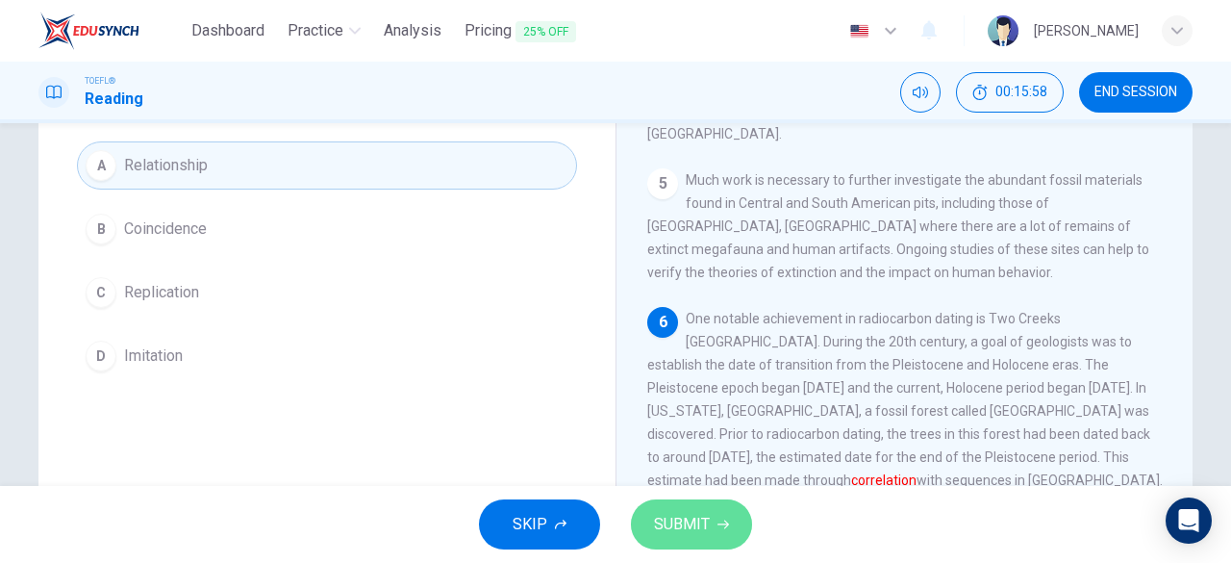
click at [687, 522] on span "SUBMIT" at bounding box center [682, 524] width 56 height 27
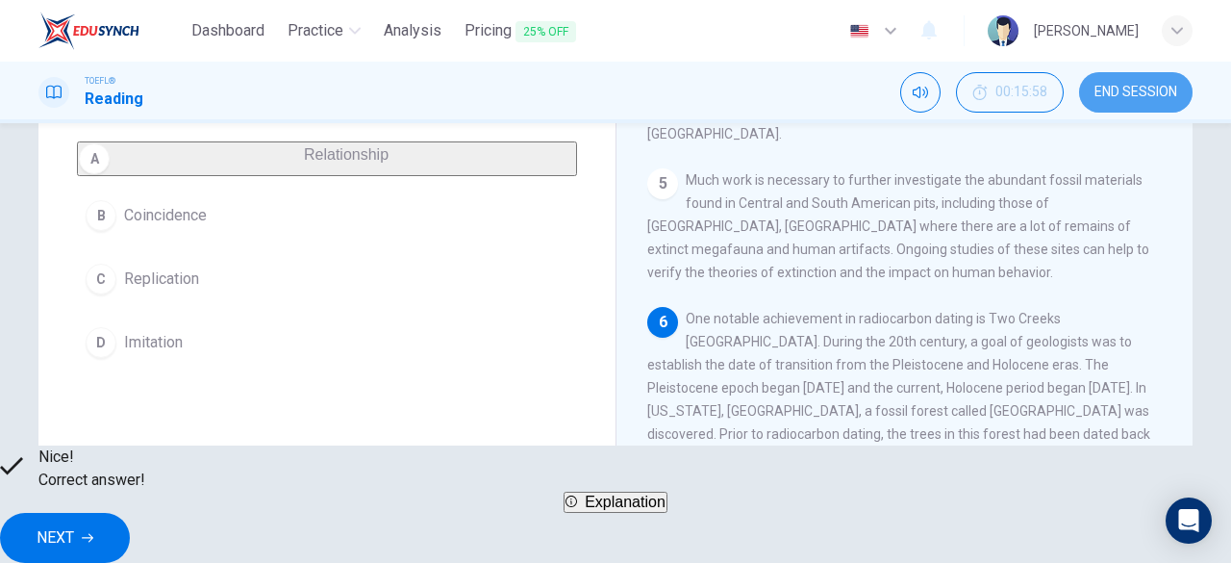
click at [1118, 101] on button "END SESSION" at bounding box center [1136, 92] width 114 height 40
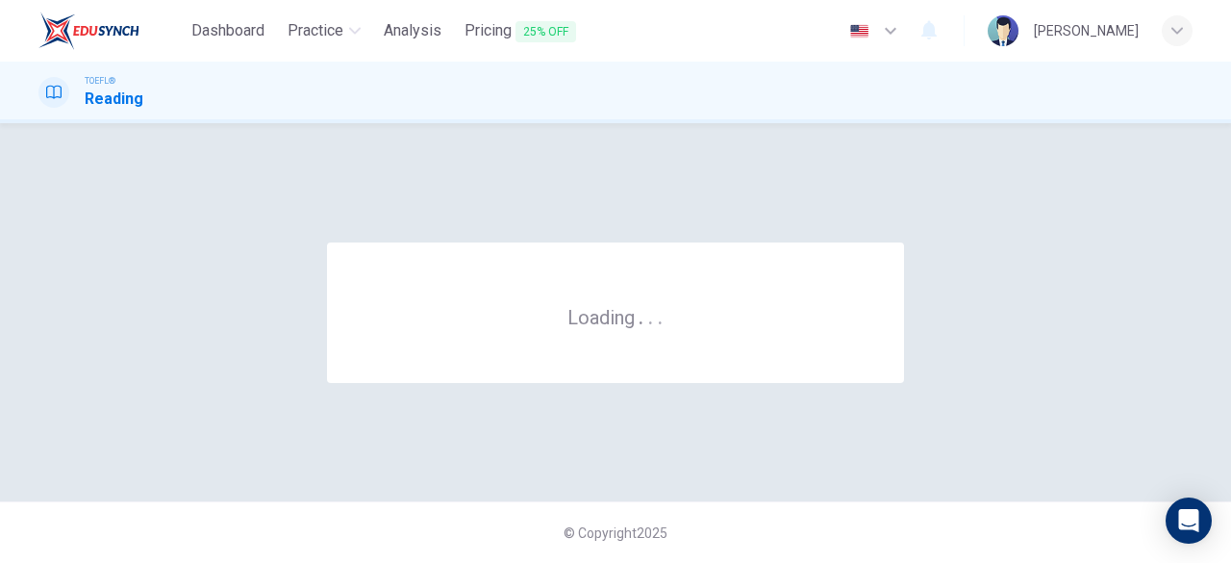
scroll to position [0, 0]
